Goal: Task Accomplishment & Management: Use online tool/utility

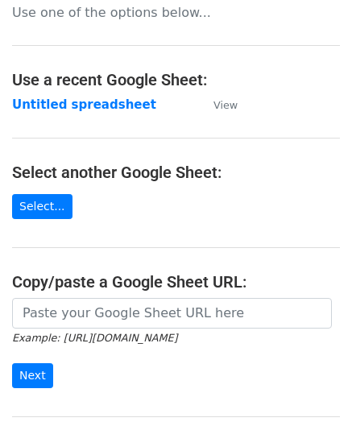
scroll to position [81, 0]
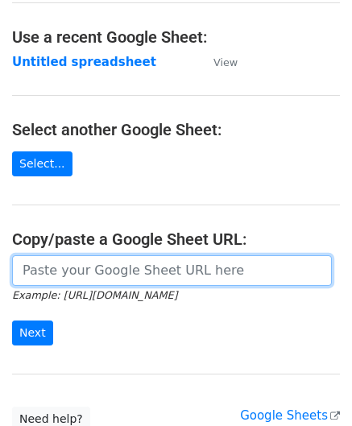
click at [129, 259] on input "url" at bounding box center [172, 271] width 320 height 31
paste input "[URL][DOMAIN_NAME]"
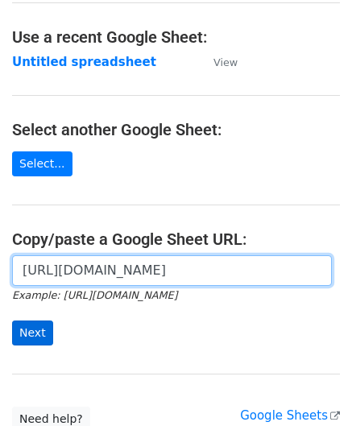
type input "[URL][DOMAIN_NAME]"
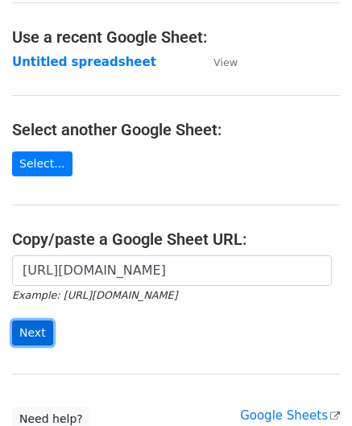
click at [32, 335] on input "Next" at bounding box center [32, 333] width 41 height 25
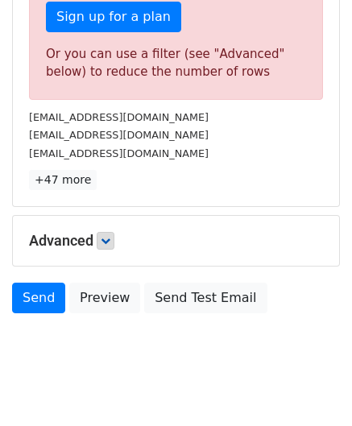
scroll to position [544, 0]
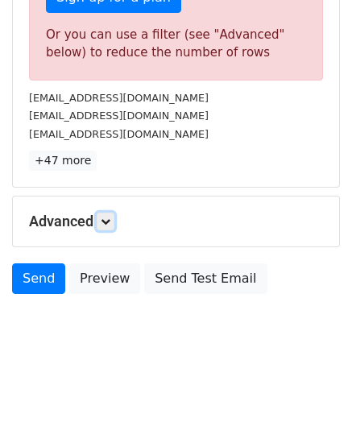
drag, startPoint x: 110, startPoint y: 218, endPoint x: 129, endPoint y: 231, distance: 22.6
click at [110, 218] on icon at bounding box center [106, 222] width 10 height 10
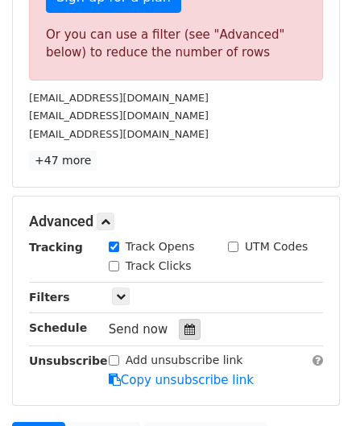
click at [185, 326] on icon at bounding box center [190, 329] width 10 height 11
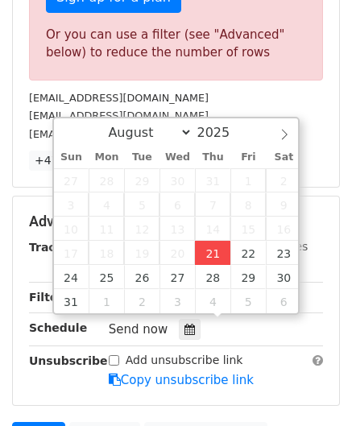
type input "2025-08-21 12:00"
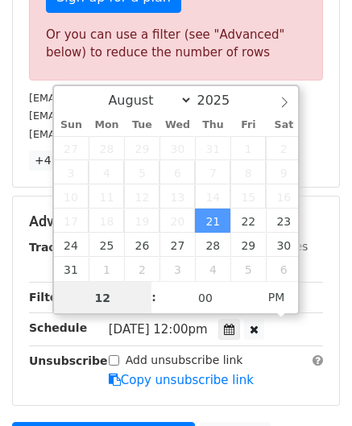
scroll to position [0, 0]
paste input "7"
type input "7"
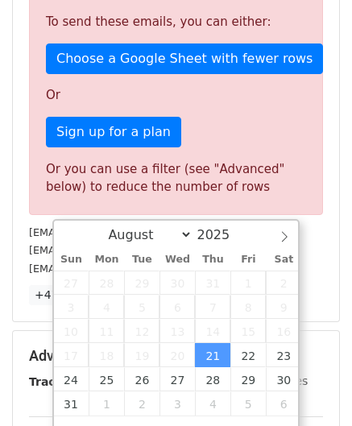
type input "2025-08-21 19:00"
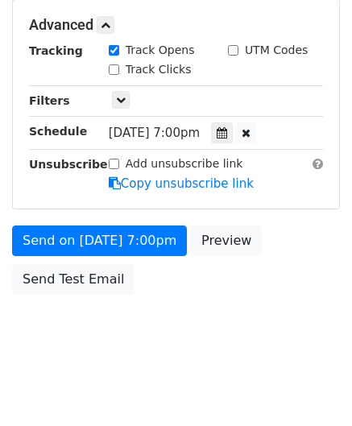
scroll to position [739, 0]
